Goal: Transaction & Acquisition: Book appointment/travel/reservation

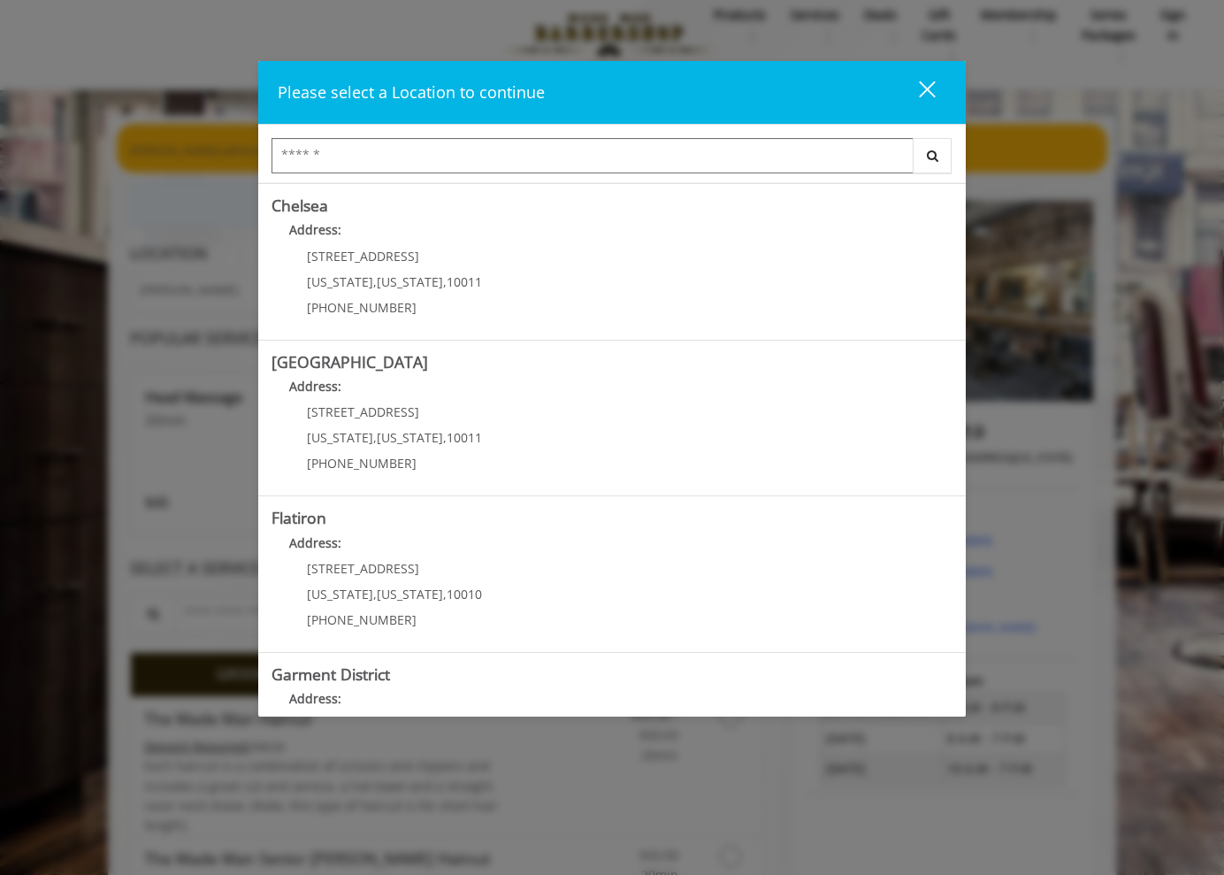
scroll to position [224, 0]
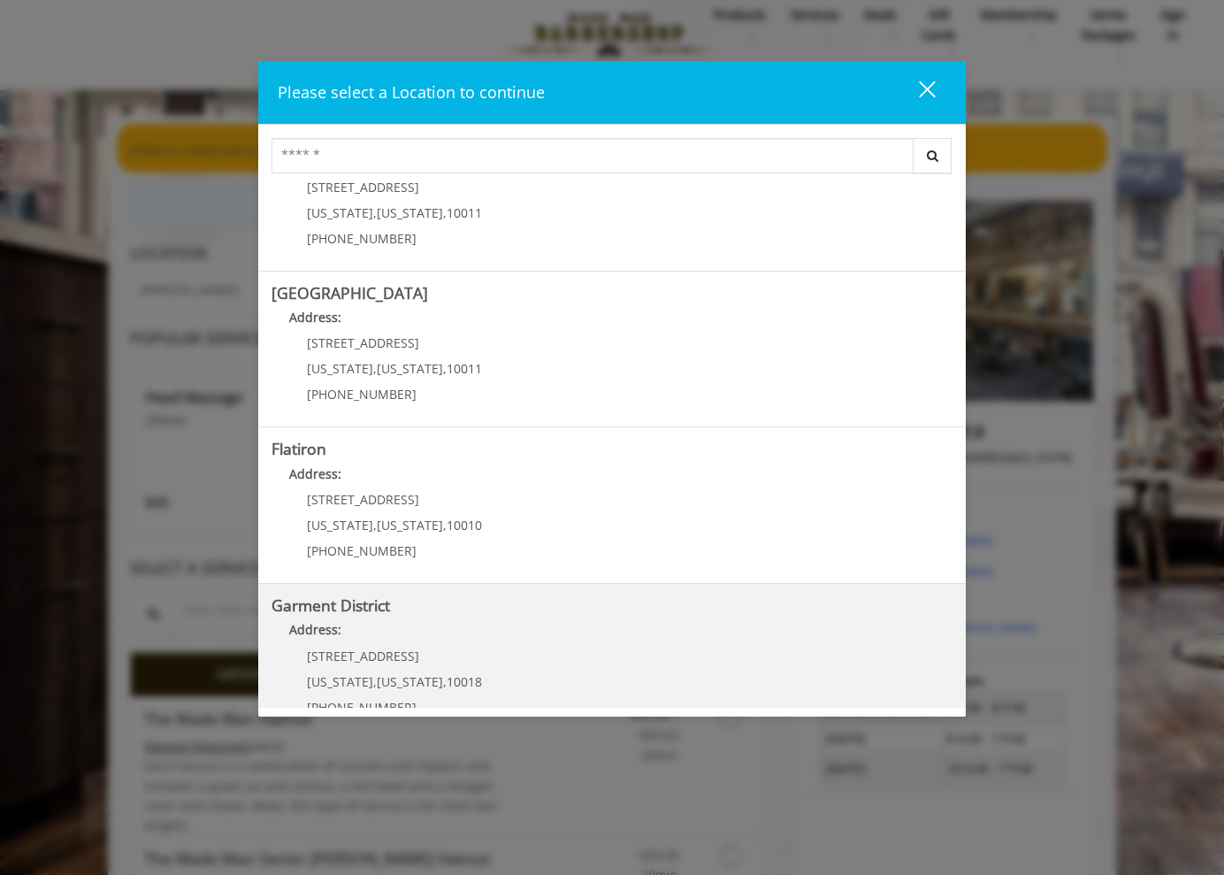
click at [428, 651] on p "1400 Broadway" at bounding box center [394, 655] width 175 height 13
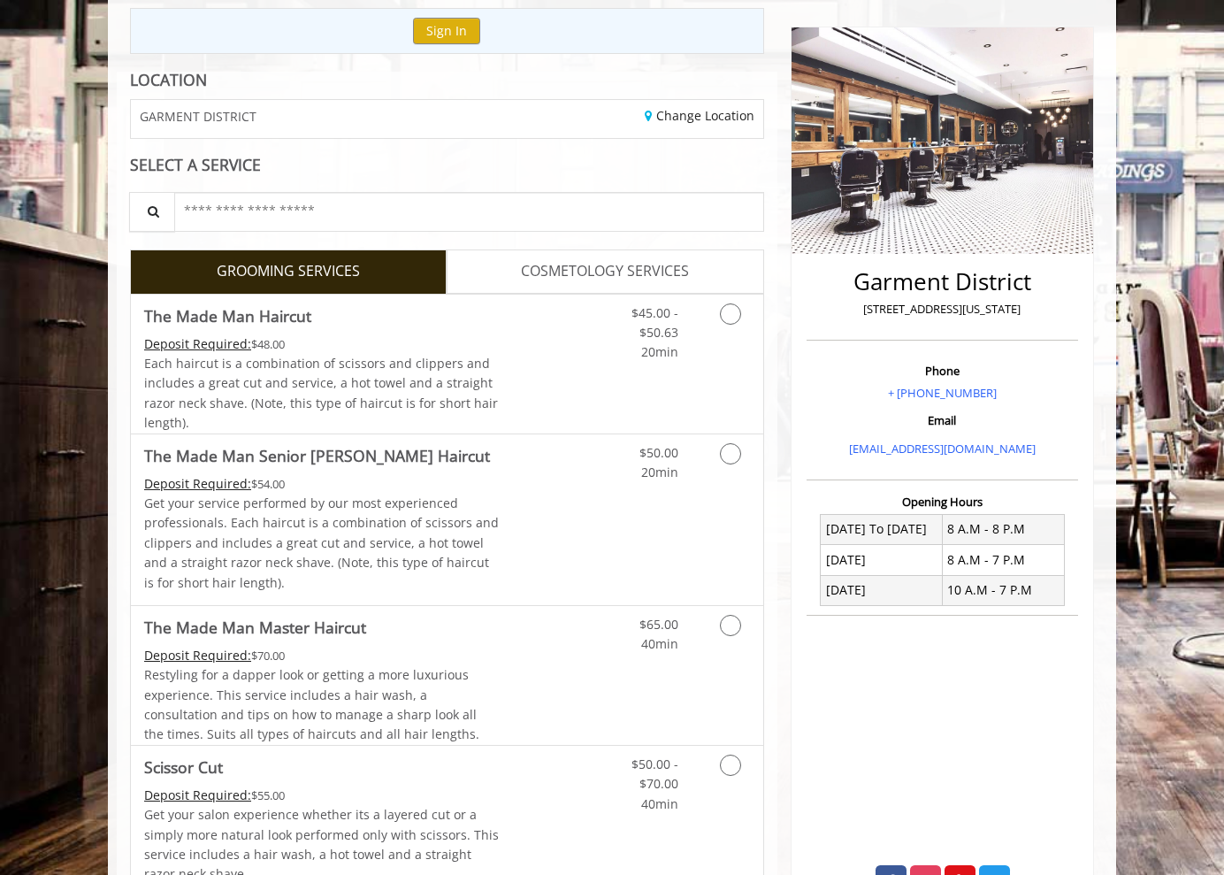
scroll to position [192, 0]
click at [622, 272] on span "COSMETOLOGY SERVICES" at bounding box center [605, 272] width 168 height 23
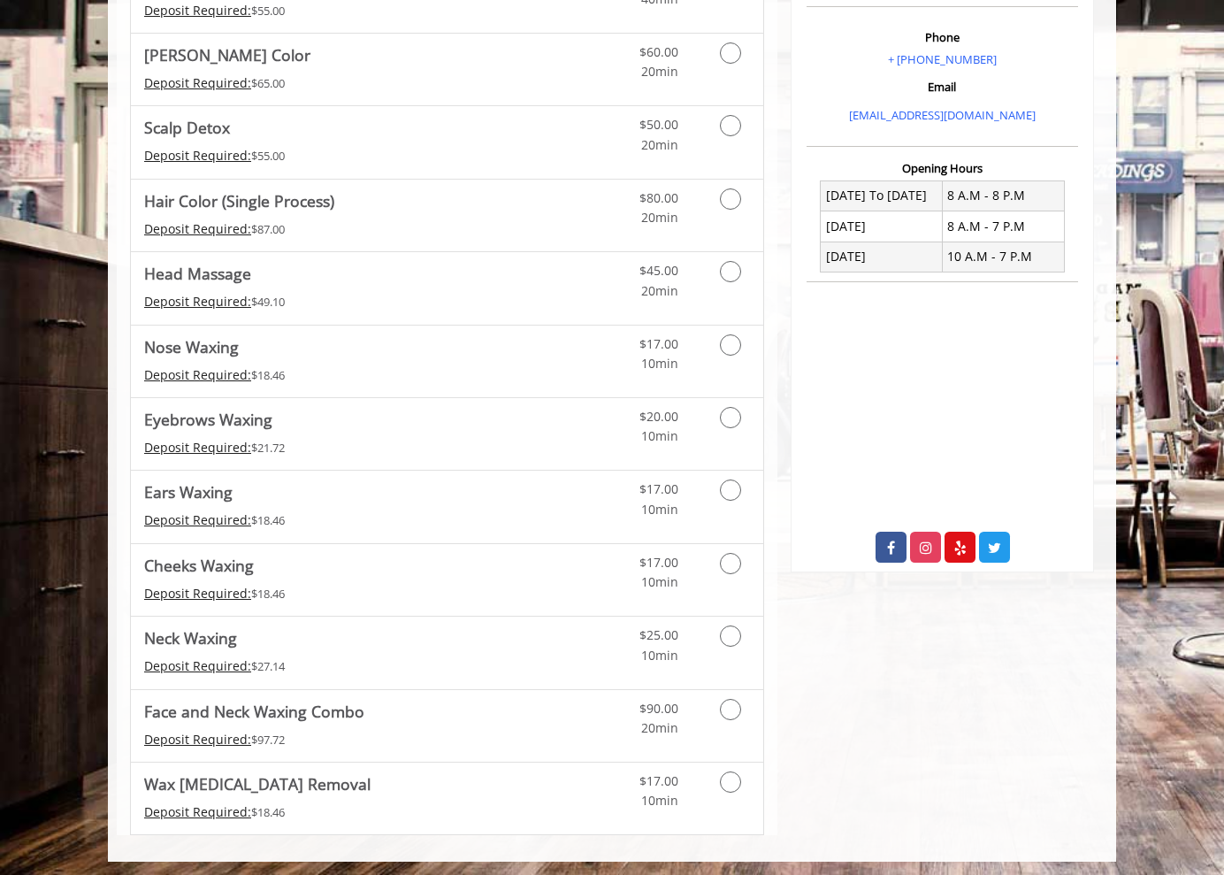
scroll to position [524, 0]
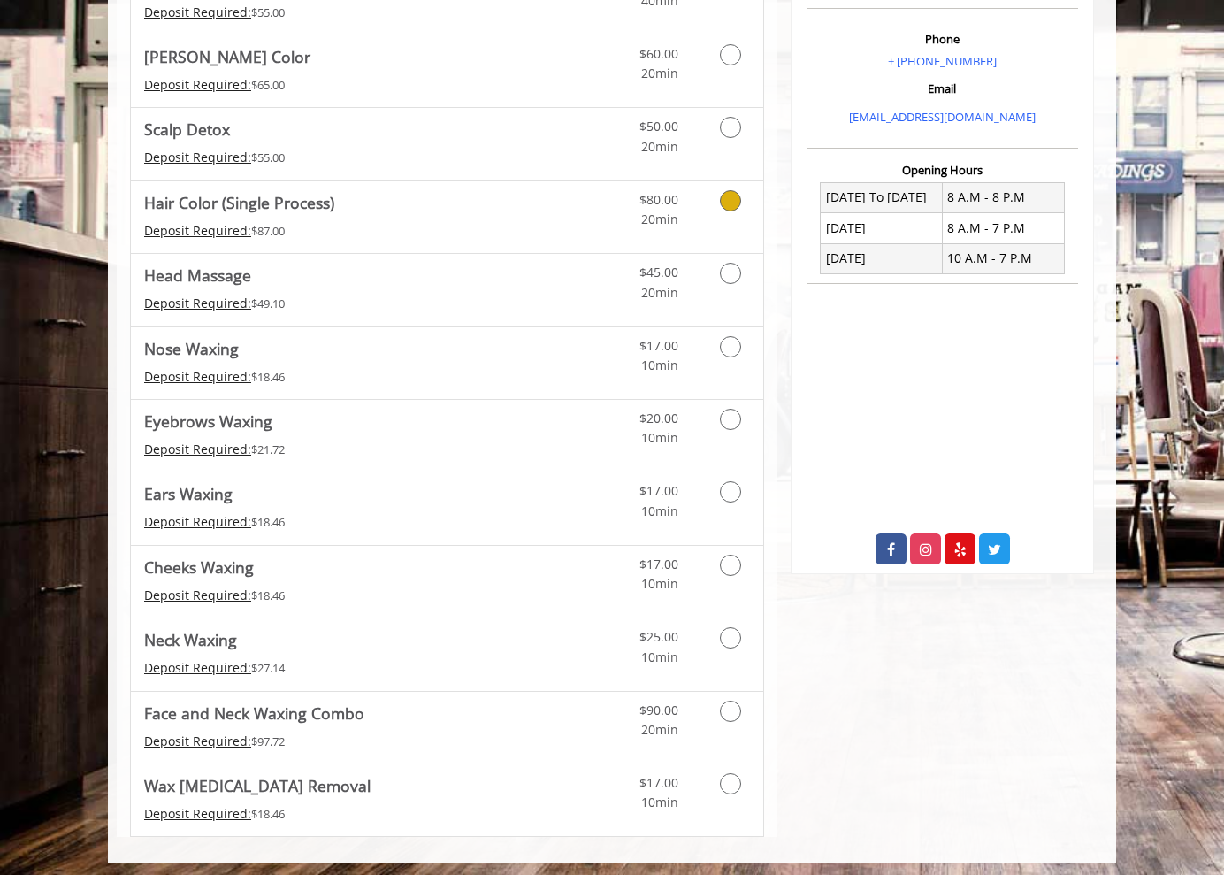
click at [717, 203] on link "Cosmetology services" at bounding box center [727, 205] width 45 height 49
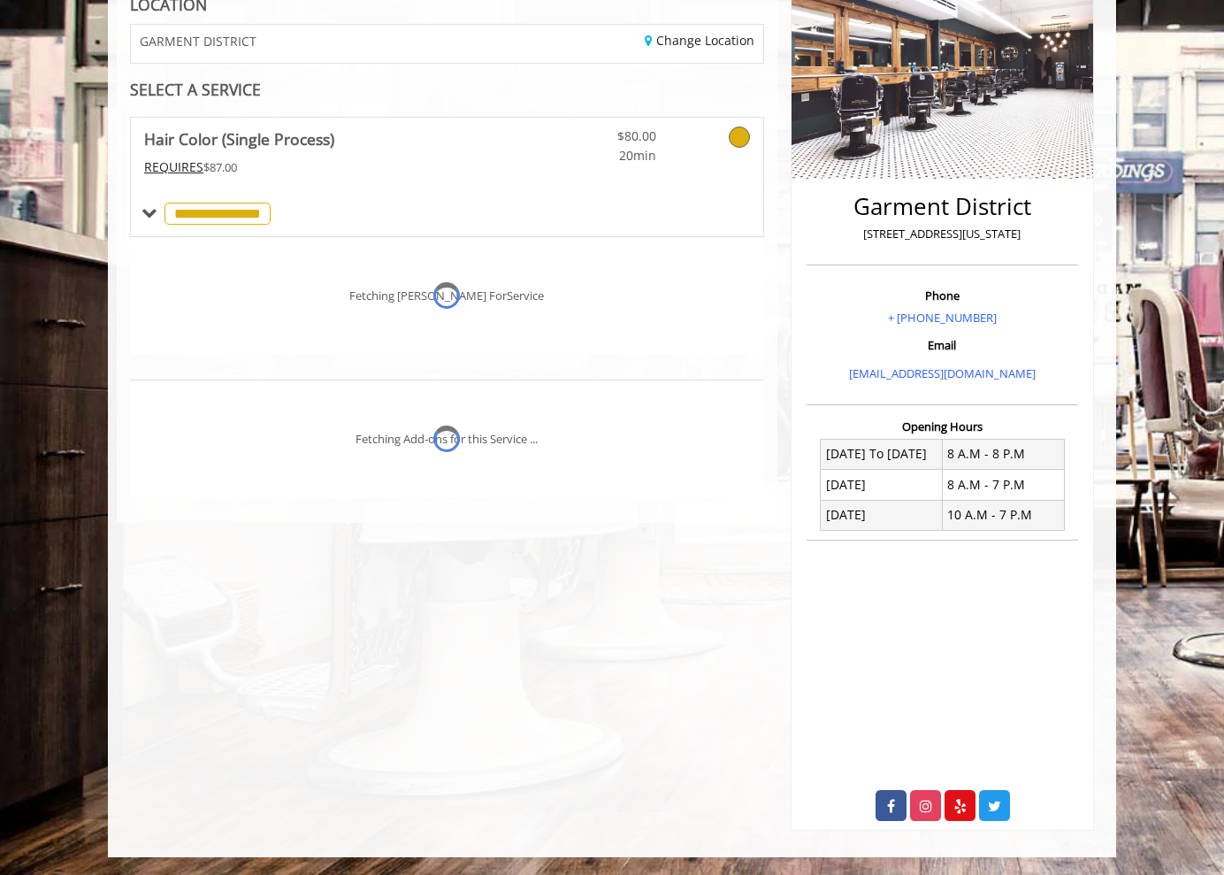
scroll to position [261, 0]
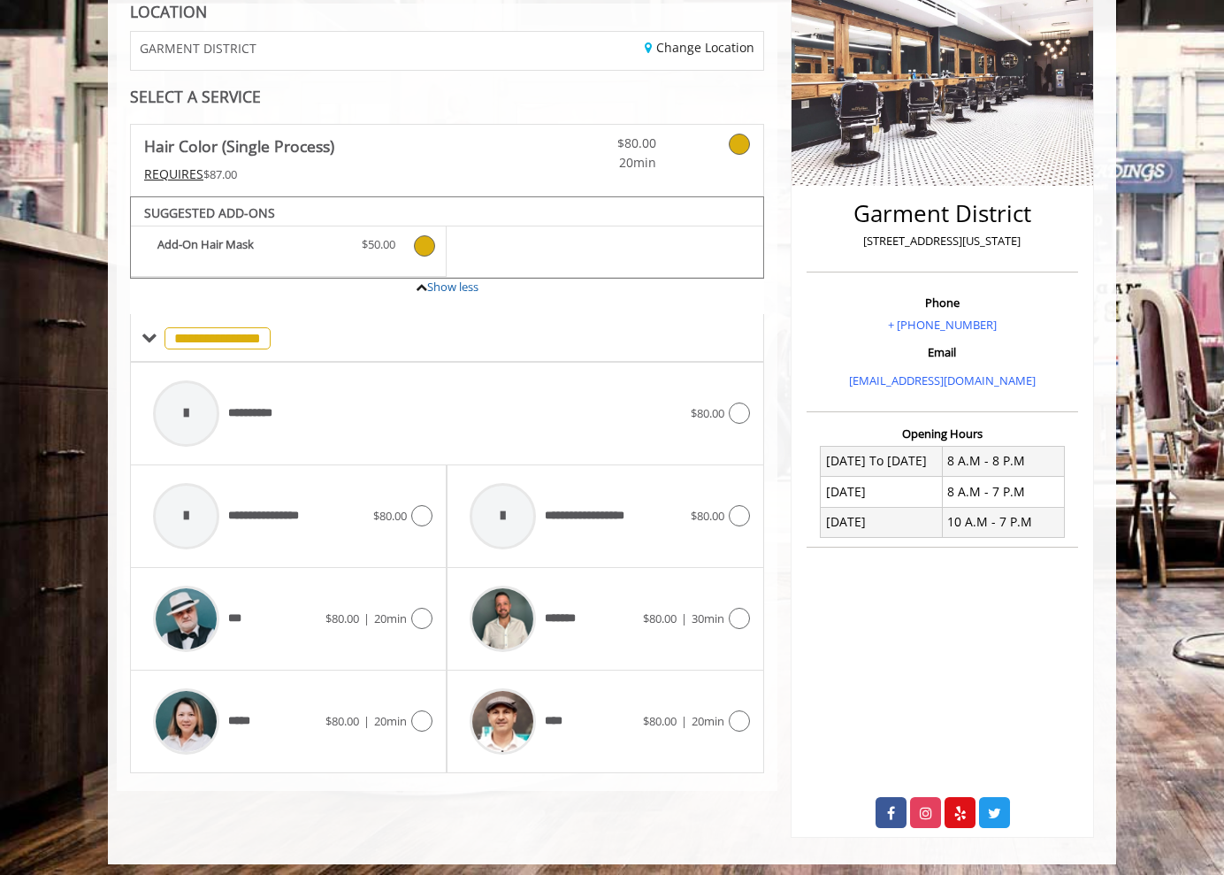
click at [432, 243] on icon "Hair Color (Single Process) Add-onS" at bounding box center [424, 245] width 21 height 21
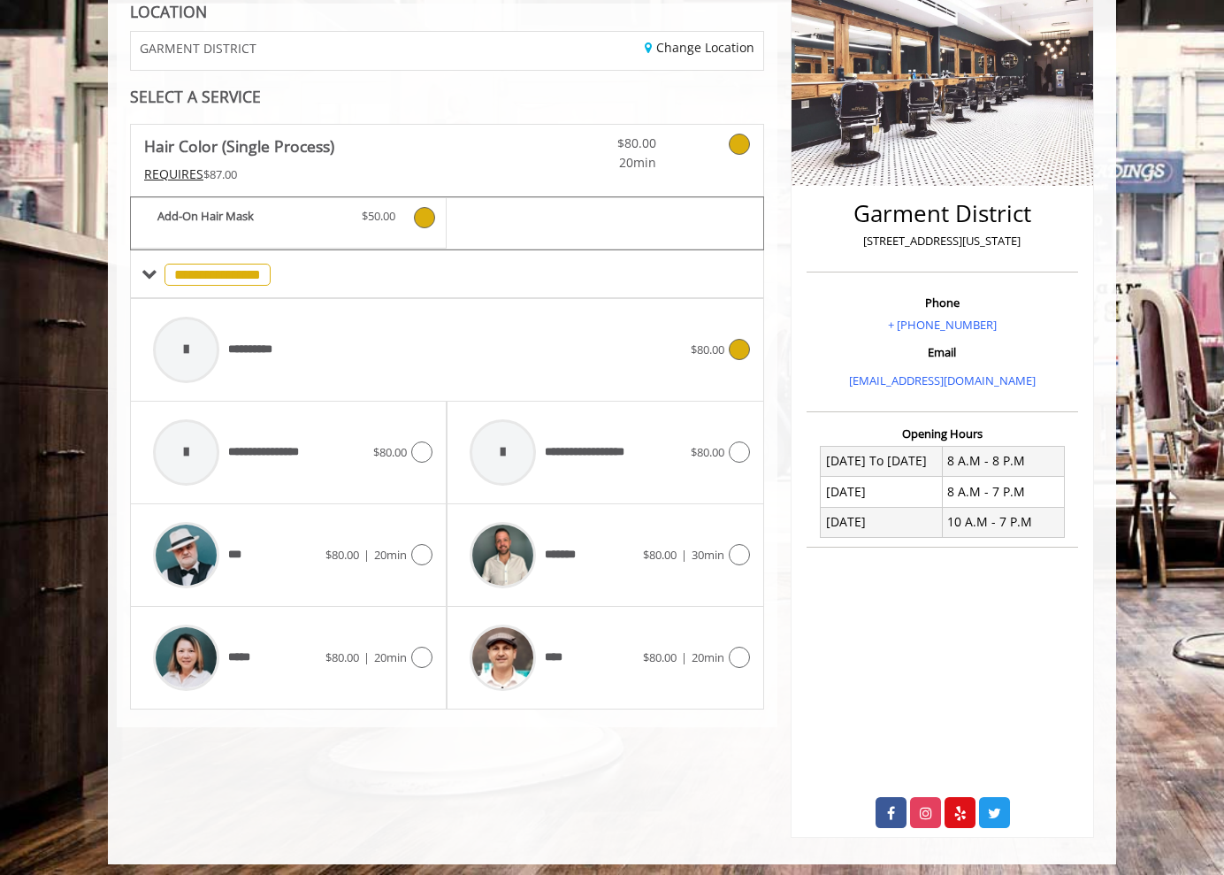
click at [739, 352] on icon at bounding box center [739, 349] width 21 height 21
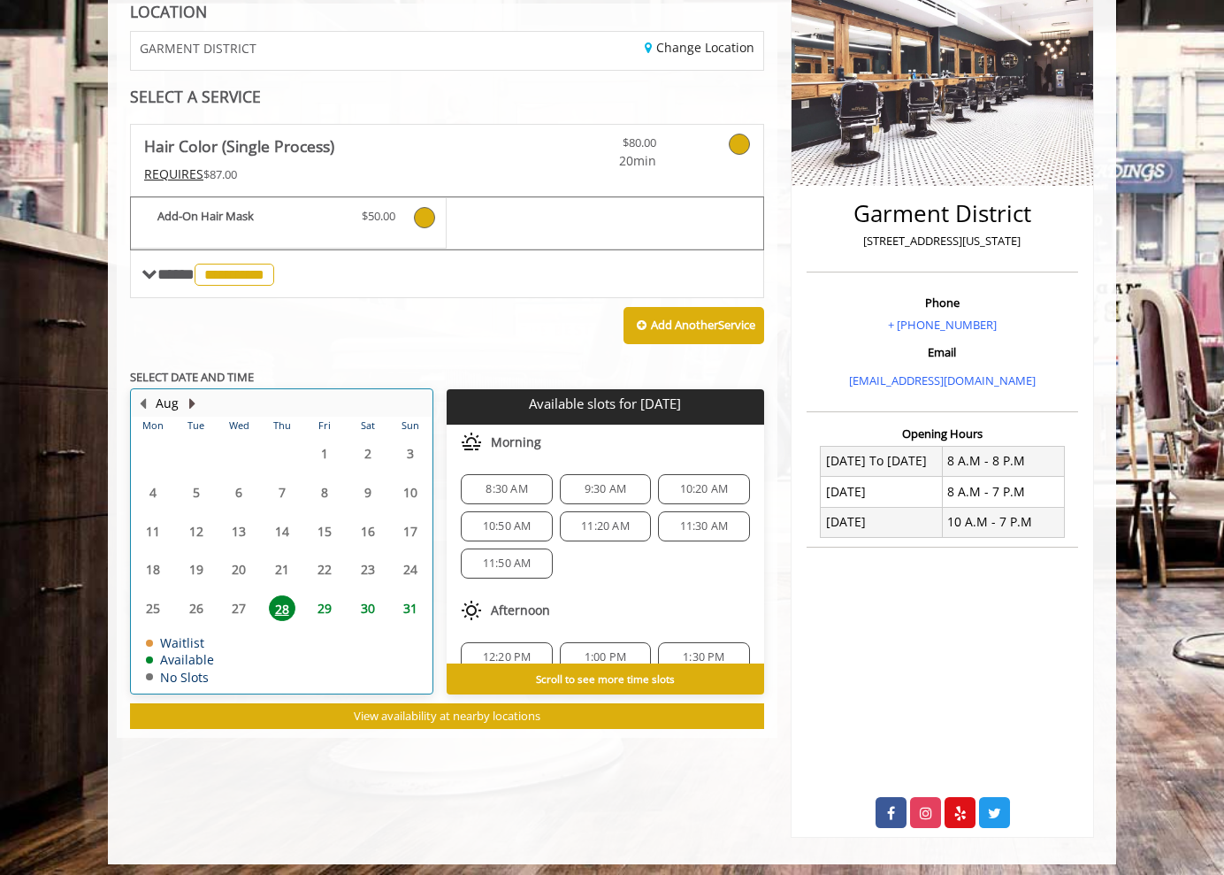
click at [196, 404] on button "Next Month" at bounding box center [192, 403] width 14 height 19
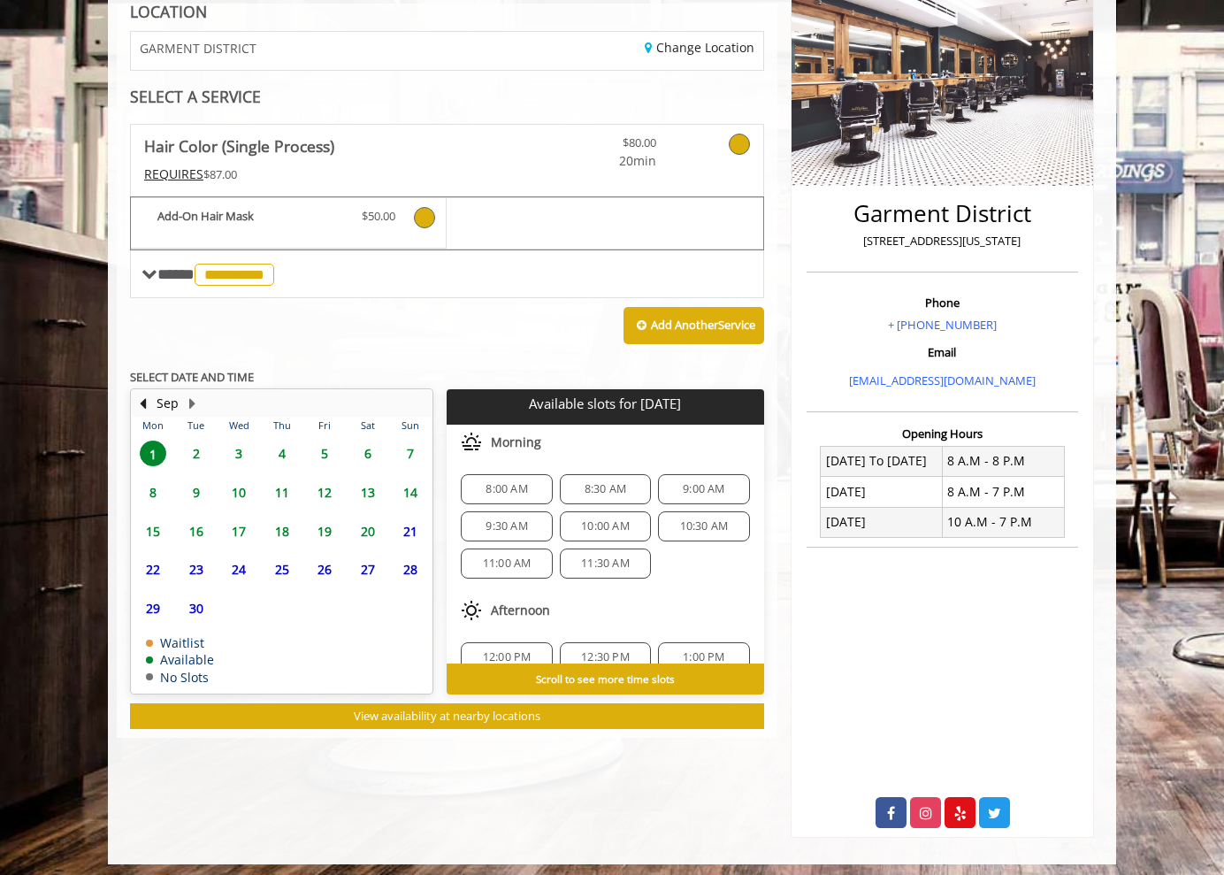
click at [290, 450] on span "4" at bounding box center [282, 453] width 27 height 26
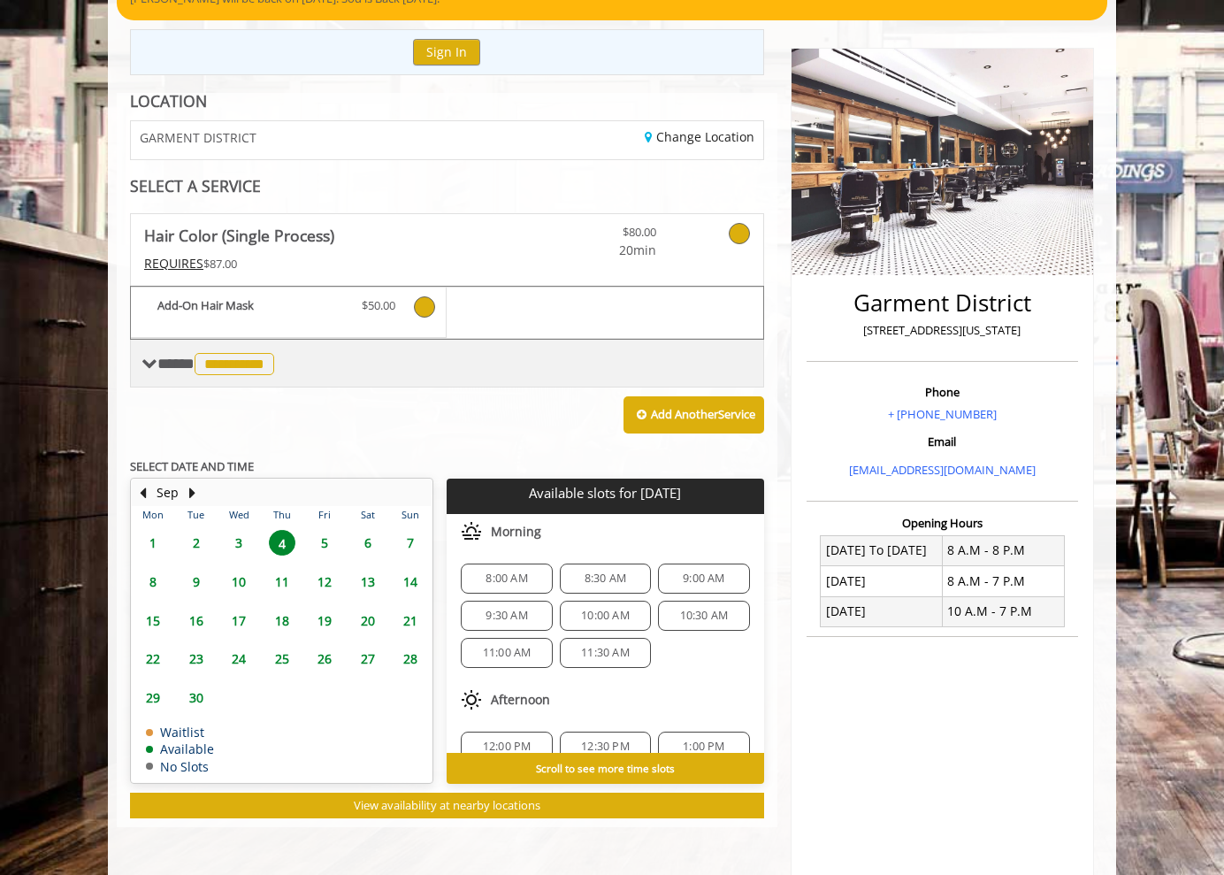
scroll to position [148, 0]
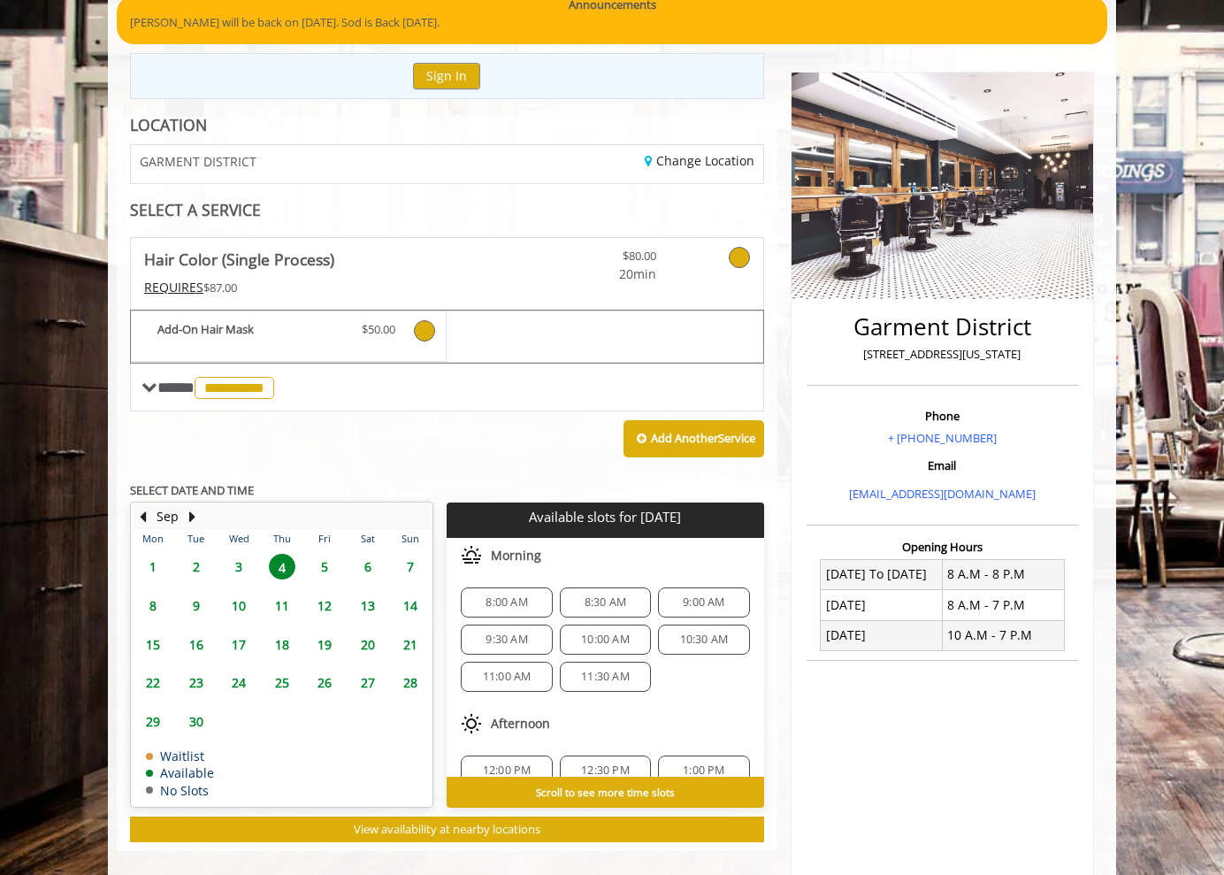
click at [425, 326] on icon "Hair Color (Single Process) Add-onS" at bounding box center [424, 330] width 21 height 21
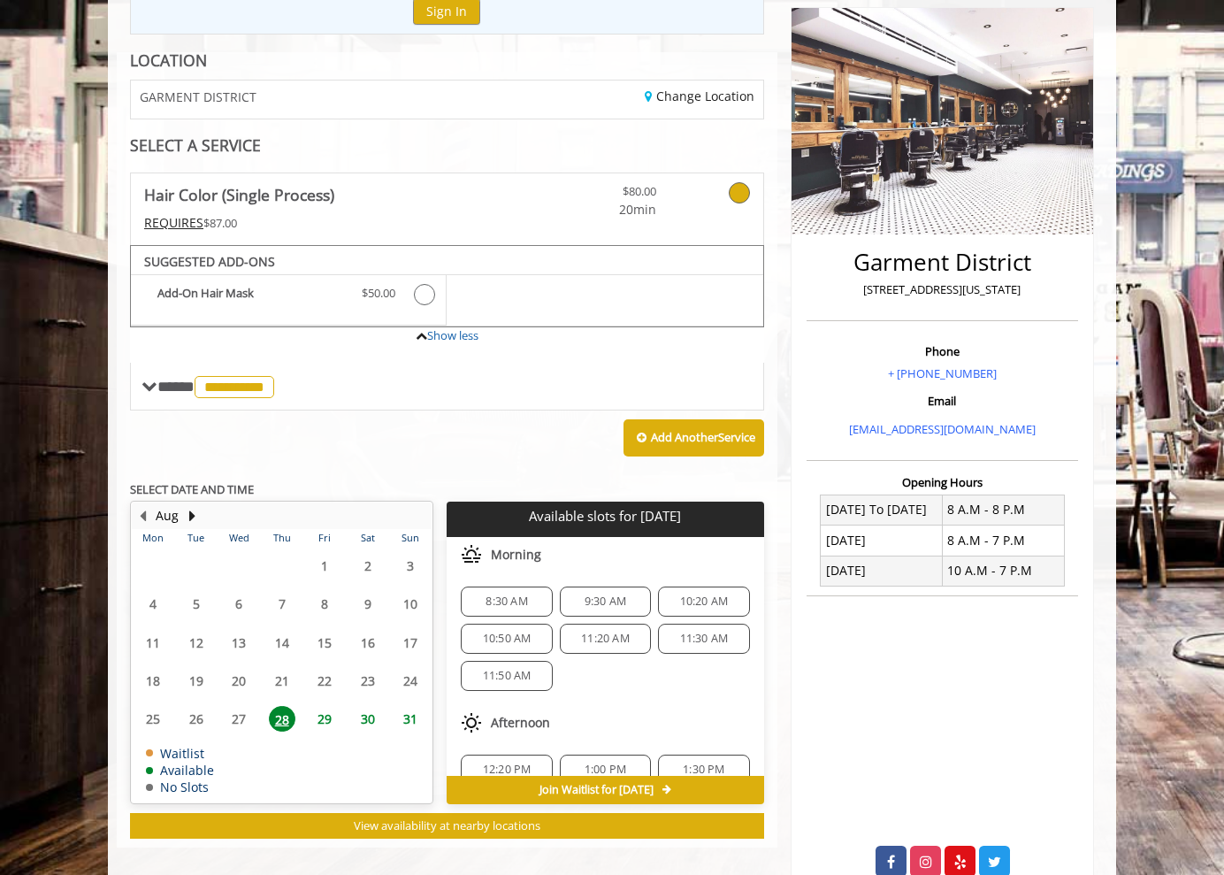
scroll to position [261, 0]
